Goal: Task Accomplishment & Management: Manage account settings

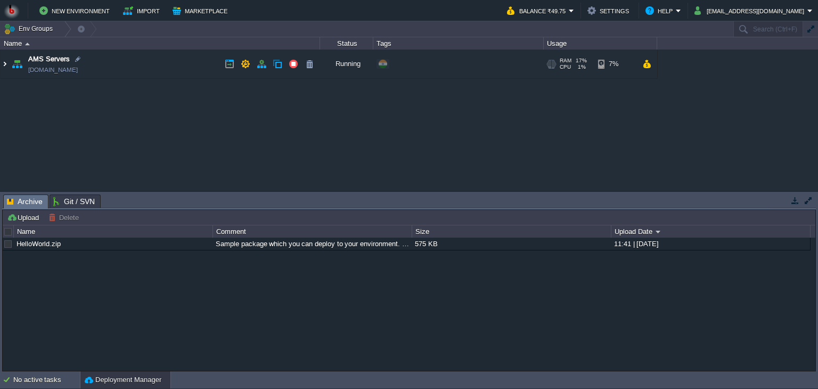
click at [8, 64] on img at bounding box center [5, 64] width 9 height 29
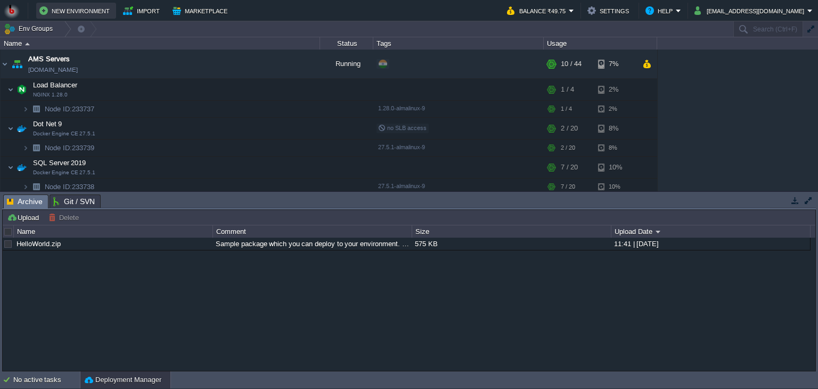
click at [69, 10] on button "New Environment" at bounding box center [75, 10] width 73 height 13
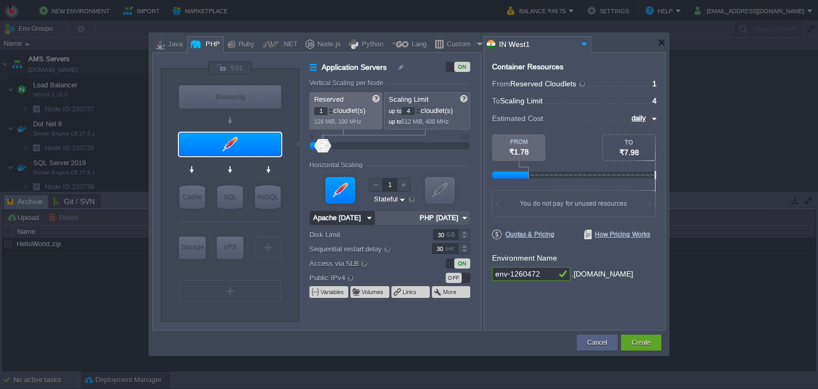
type input "Redis 7.2.4"
drag, startPoint x: 350, startPoint y: 218, endPoint x: 351, endPoint y: 156, distance: 61.8
click at [351, 156] on form "Vertical Scaling per Node Reserved 1 cloudlet(s) 128 MiB, 100 MHz Scaling Limit…" at bounding box center [394, 204] width 171 height 250
click at [318, 48] on div "Node.js" at bounding box center [327, 45] width 27 height 16
type input "Application Servers"
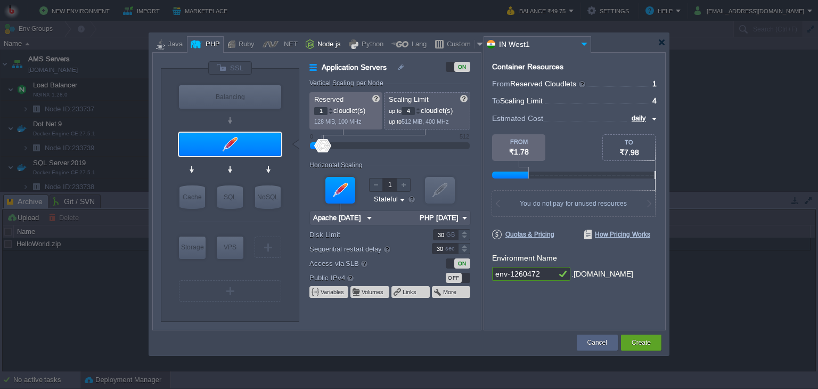
type input "4"
type input "8"
type input "Node.js 24.8.0 LTS"
type input "24.8.0-pm2"
click at [661, 41] on div at bounding box center [662, 42] width 8 height 8
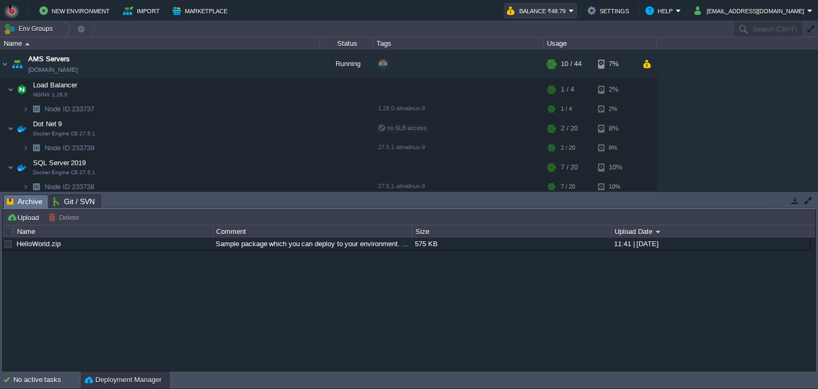
click at [569, 10] on button "Balance ₹48.79" at bounding box center [538, 10] width 62 height 13
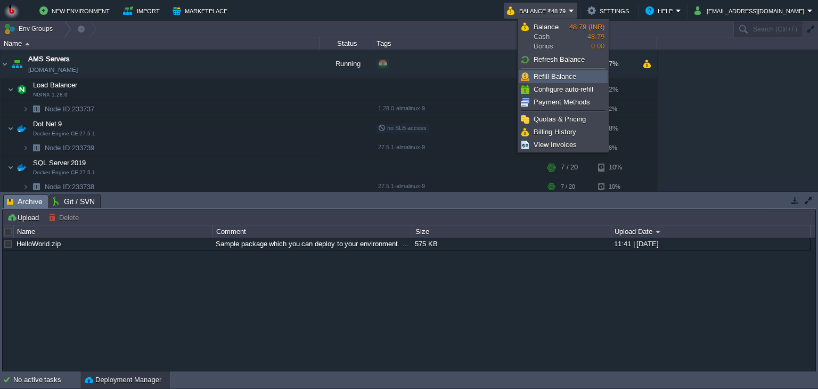
click at [556, 77] on span "Refill Balance" at bounding box center [554, 76] width 43 height 8
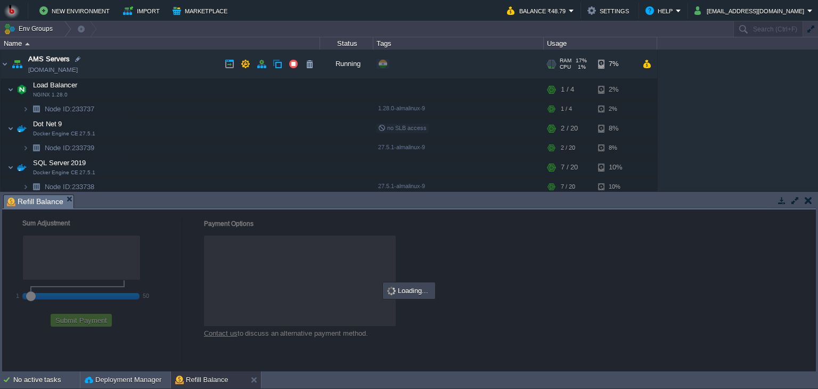
checkbox input "true"
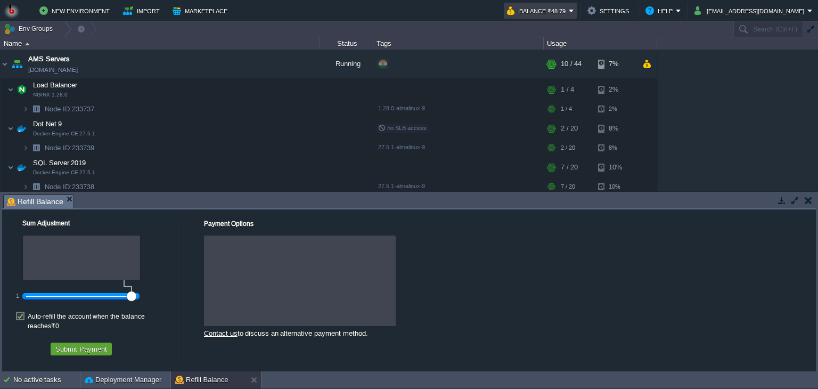
click at [577, 18] on td "Balance ₹48.79" at bounding box center [540, 11] width 73 height 16
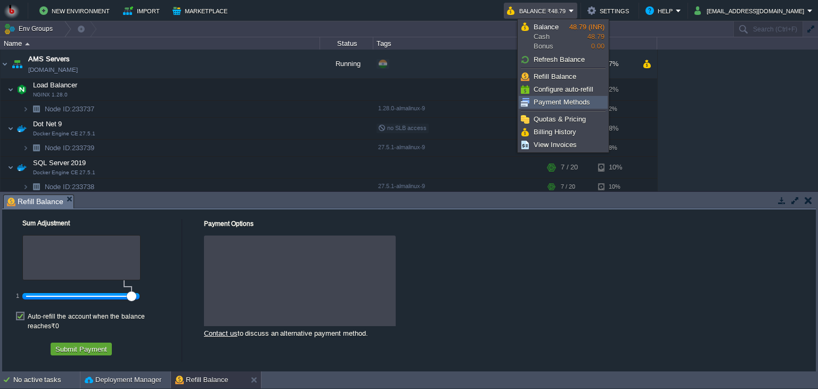
click at [559, 101] on span "Payment Methods" at bounding box center [561, 102] width 56 height 8
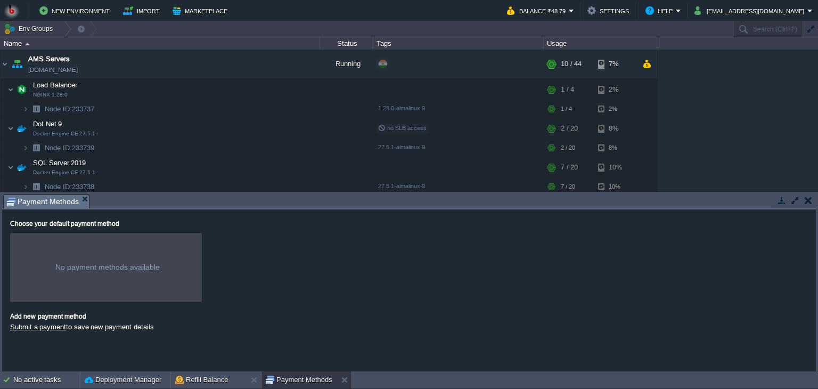
click at [80, 270] on div "No payment methods available" at bounding box center [107, 266] width 104 height 9
click at [77, 226] on div "Choose your default payment method" at bounding box center [409, 226] width 798 height 13
click at [72, 258] on div at bounding box center [106, 267] width 192 height 69
click at [30, 331] on link "Submit a payment" at bounding box center [38, 327] width 56 height 8
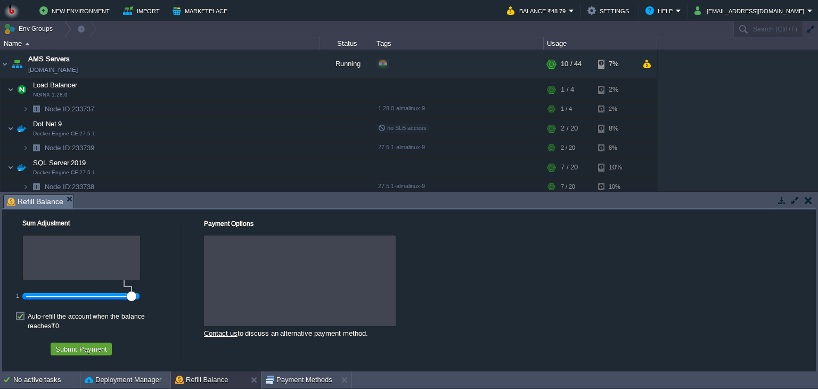
click at [242, 243] on div at bounding box center [300, 239] width 192 height 8
click at [75, 344] on button "Submit Payment" at bounding box center [81, 349] width 58 height 10
click at [24, 249] on div at bounding box center [81, 257] width 118 height 45
click at [40, 247] on div at bounding box center [81, 257] width 118 height 45
click at [242, 258] on div at bounding box center [300, 280] width 192 height 91
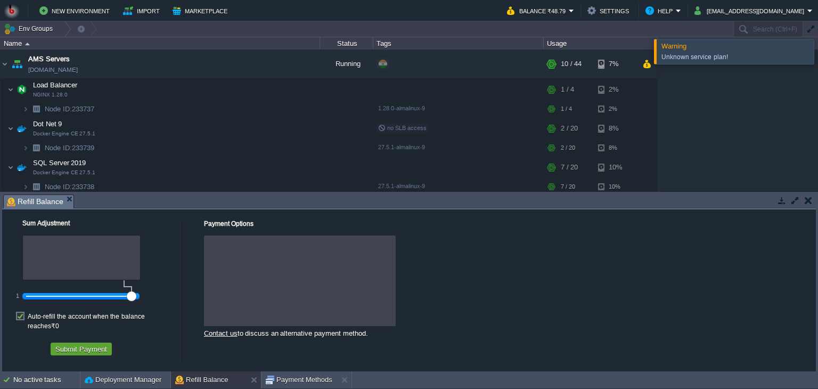
click at [242, 258] on div at bounding box center [300, 280] width 192 height 91
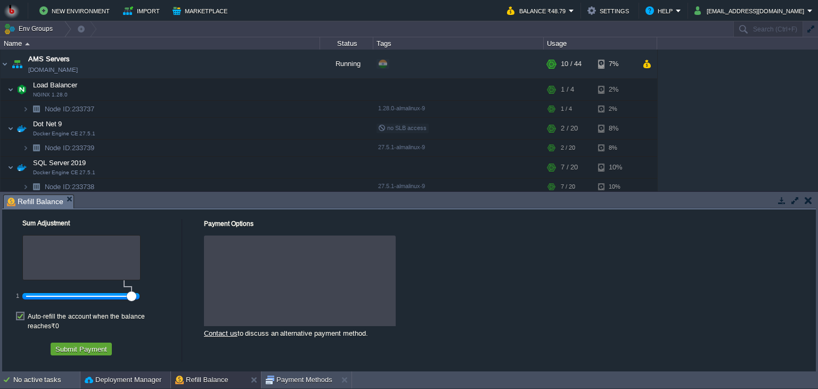
drag, startPoint x: 242, startPoint y: 258, endPoint x: 133, endPoint y: 375, distance: 160.5
click at [133, 375] on body "New Environment Import Marketplace Bonus ₹0.00 Upgrade Account Balance ₹48.79 S…" at bounding box center [409, 194] width 818 height 389
click at [133, 375] on button "Deployment Manager" at bounding box center [123, 379] width 77 height 11
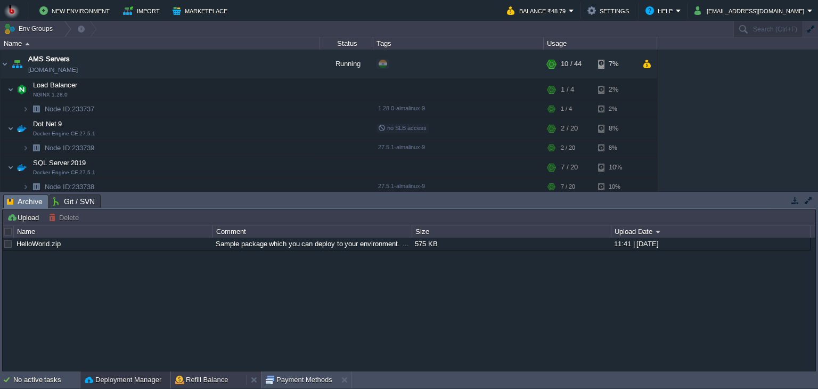
click at [213, 377] on button "Refill Balance" at bounding box center [201, 379] width 53 height 11
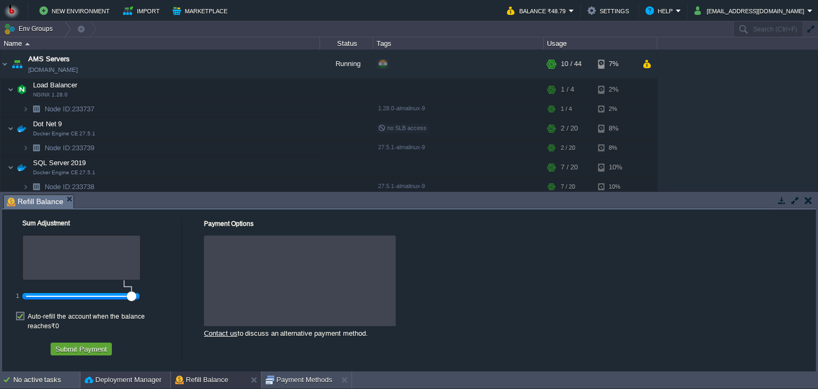
click at [132, 376] on button "Deployment Manager" at bounding box center [123, 379] width 77 height 11
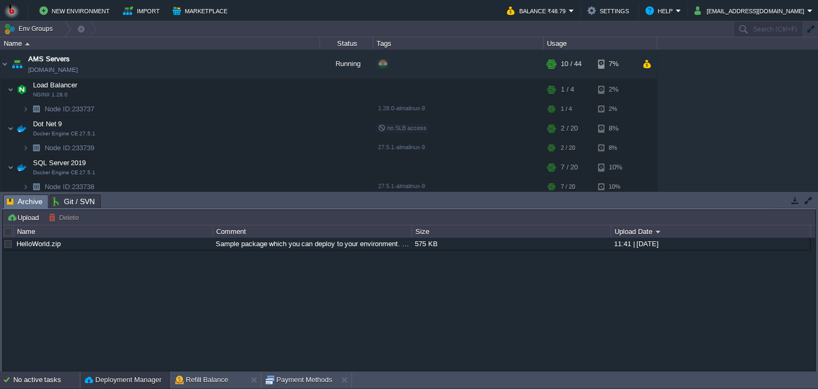
click at [49, 377] on div "No active tasks" at bounding box center [46, 379] width 67 height 17
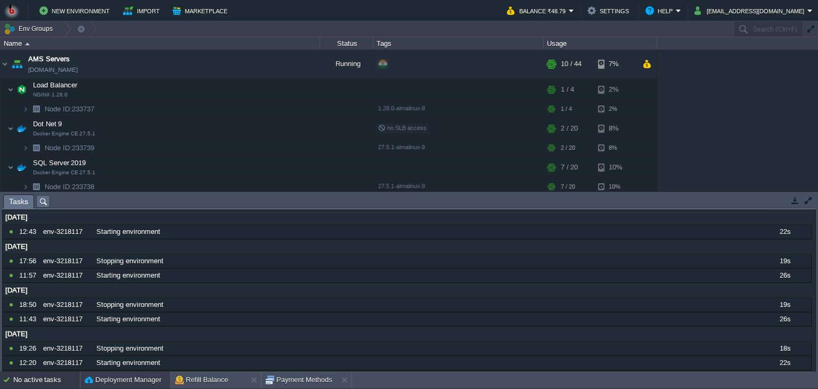
click at [112, 380] on button "Deployment Manager" at bounding box center [123, 379] width 77 height 11
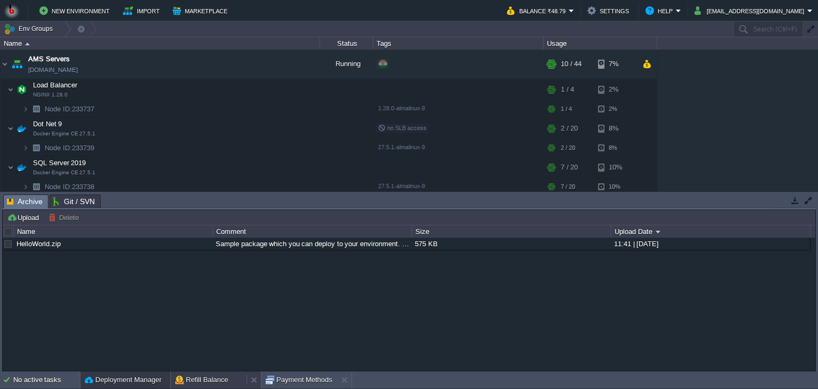
click at [202, 375] on button "Refill Balance" at bounding box center [201, 379] width 53 height 11
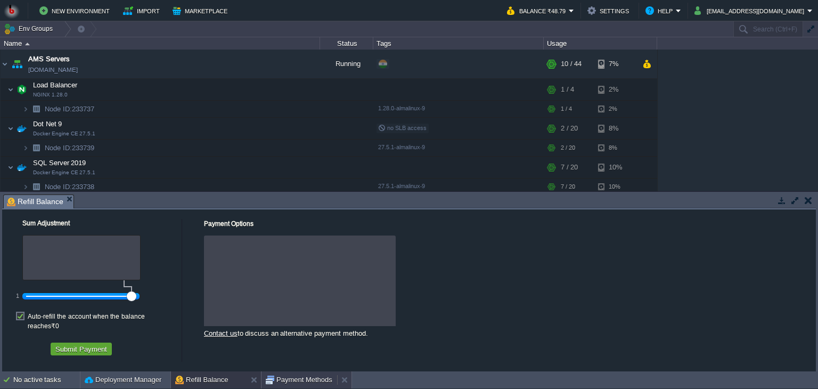
click at [287, 380] on button "Payment Methods" at bounding box center [299, 379] width 67 height 11
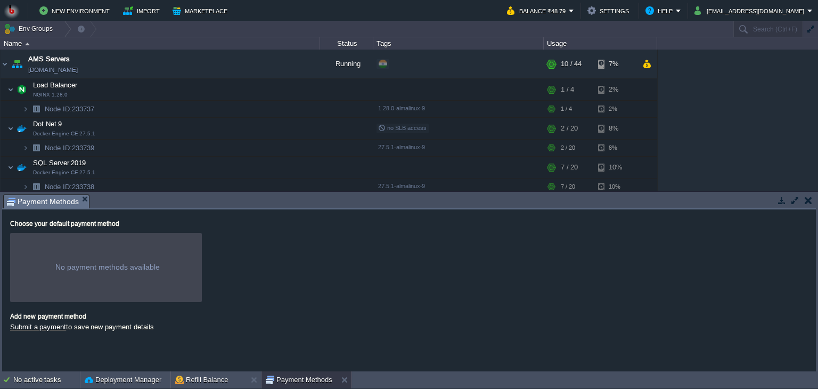
click at [100, 271] on div "No payment methods available" at bounding box center [107, 266] width 104 height 9
click at [87, 259] on div at bounding box center [106, 267] width 192 height 69
click at [86, 268] on div "No payment methods available" at bounding box center [107, 266] width 104 height 9
click at [191, 378] on button "Refill Balance" at bounding box center [201, 379] width 53 height 11
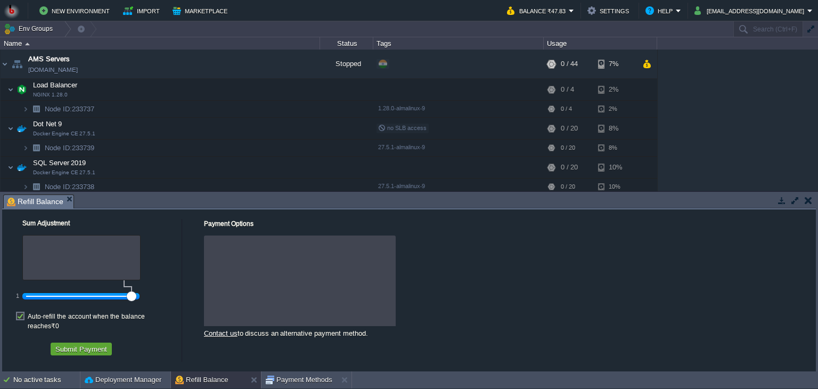
click at [215, 226] on label "Payment Options" at bounding box center [229, 223] width 50 height 7
click at [212, 331] on link "Contact us" at bounding box center [221, 333] width 34 height 8
